Goal: Task Accomplishment & Management: Complete application form

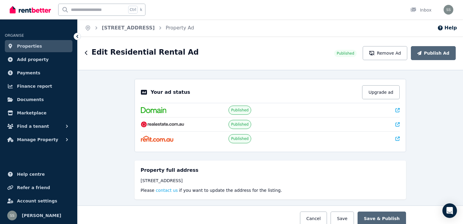
select select "**********"
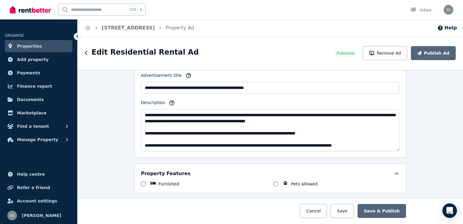
scroll to position [364, 0]
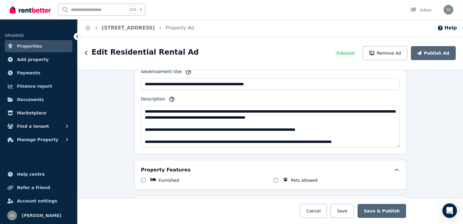
drag, startPoint x: 342, startPoint y: 129, endPoint x: 142, endPoint y: 106, distance: 201.3
click at [142, 106] on textarea "Description" at bounding box center [270, 126] width 259 height 42
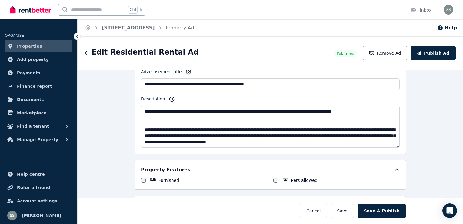
drag, startPoint x: 158, startPoint y: 111, endPoint x: 159, endPoint y: 115, distance: 4.1
click at [142, 108] on textarea "Description" at bounding box center [270, 126] width 259 height 42
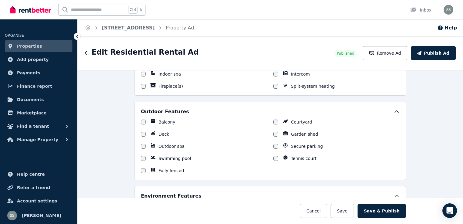
scroll to position [636, 0]
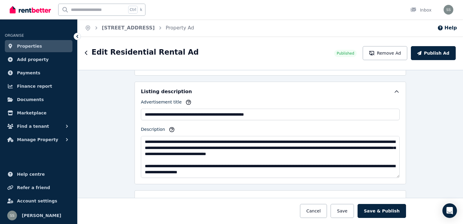
type textarea "**********"
drag, startPoint x: 298, startPoint y: 99, endPoint x: 303, endPoint y: 100, distance: 5.2
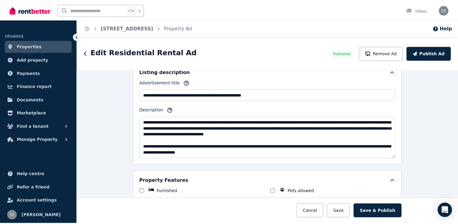
scroll to position [364, 0]
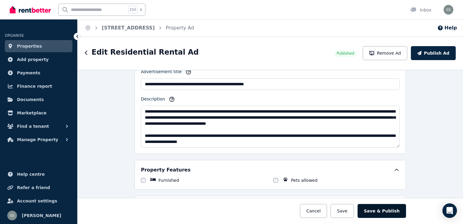
click at [389, 212] on button "Save & Publish" at bounding box center [382, 211] width 48 height 14
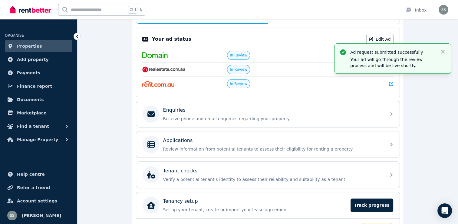
scroll to position [151, 0]
